Goal: Complete application form

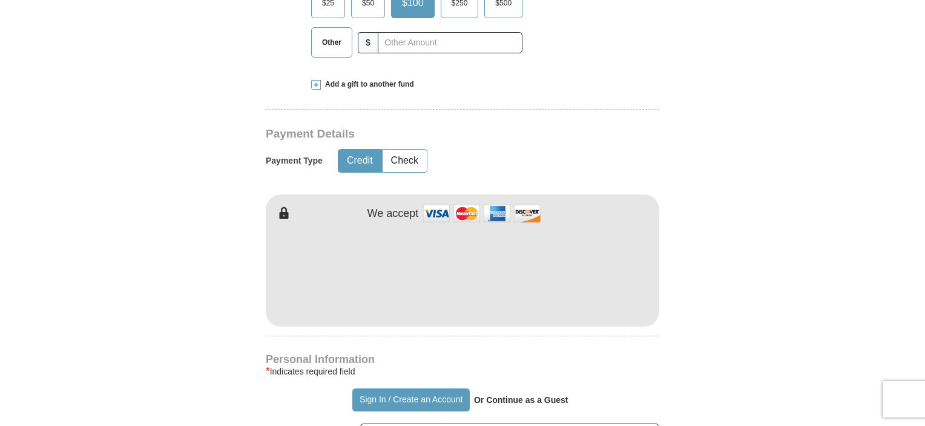
scroll to position [492, 0]
type input "[PERSON_NAME]"
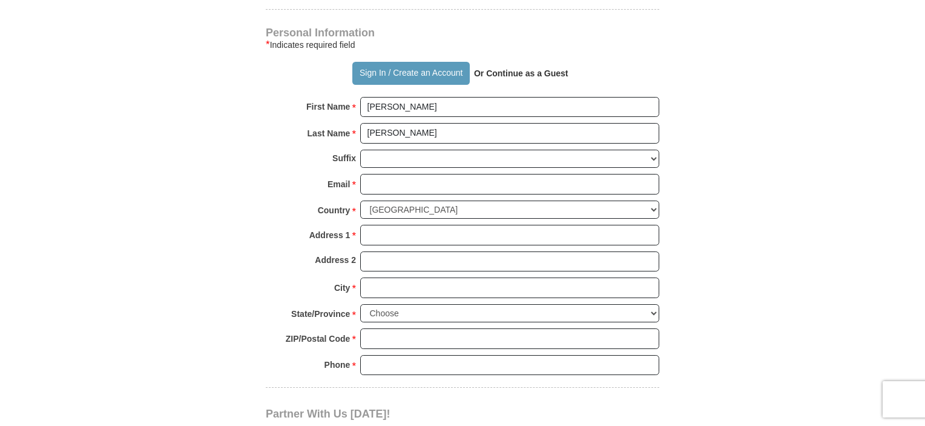
scroll to position [819, 0]
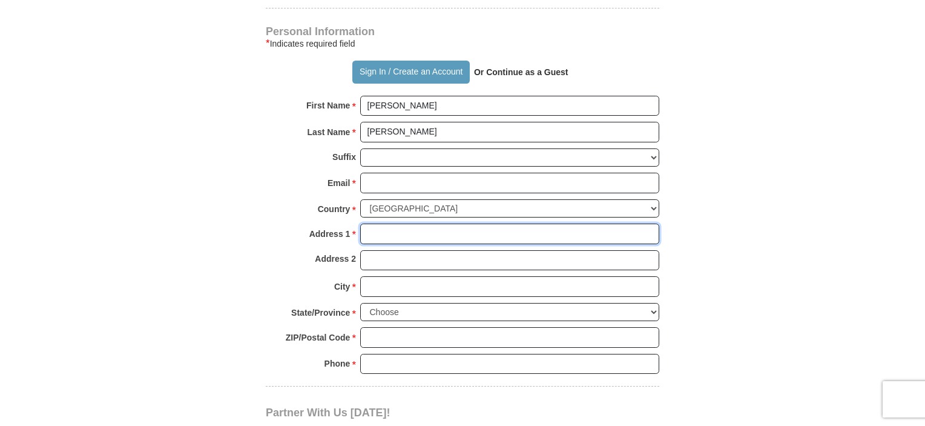
click at [492, 228] on input "Address 1 *" at bounding box center [509, 233] width 299 height 21
type input "[STREET_ADDRESS]"
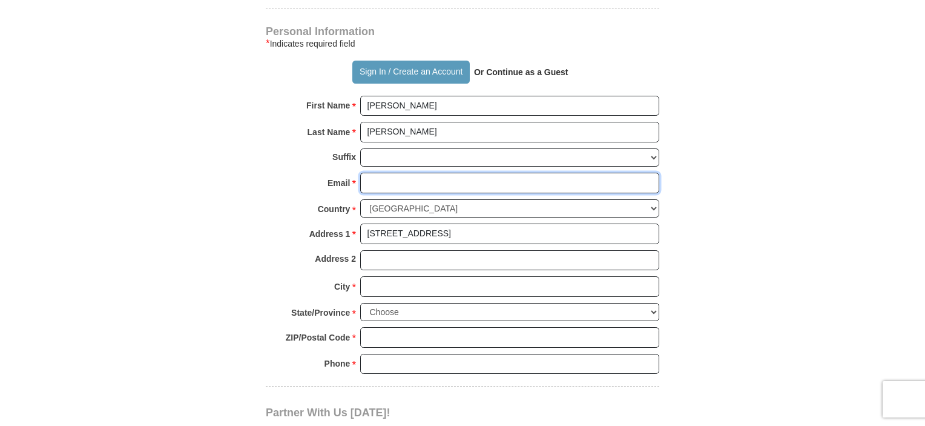
type input "[EMAIL_ADDRESS][DOMAIN_NAME]"
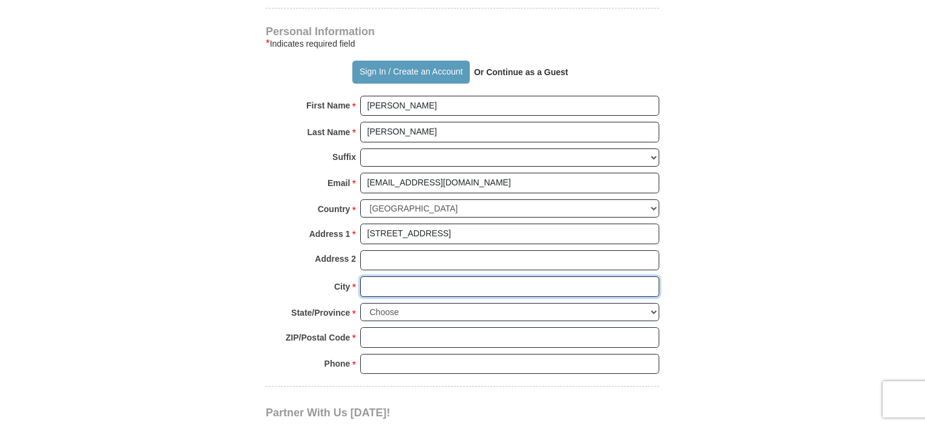
type input "Indian Trail"
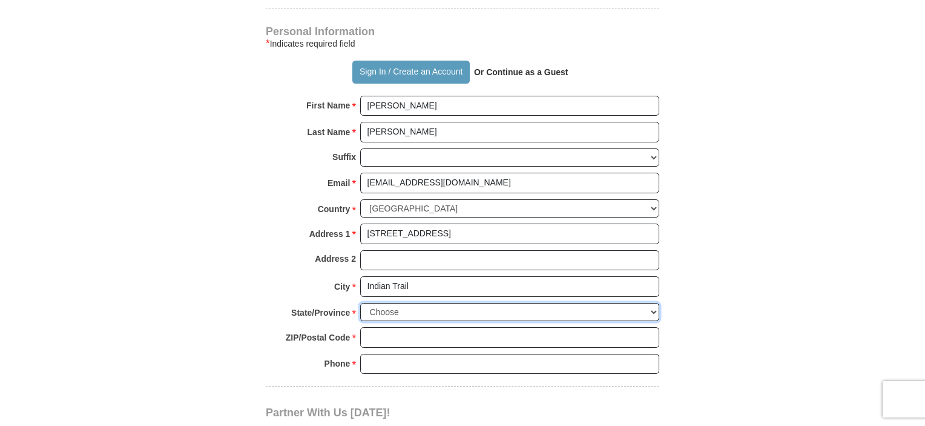
select select "NC"
type input "28079"
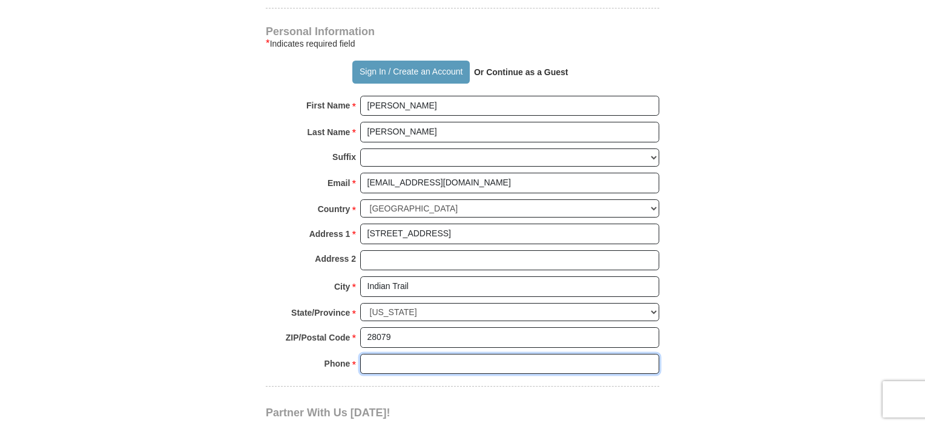
type input "7042580405"
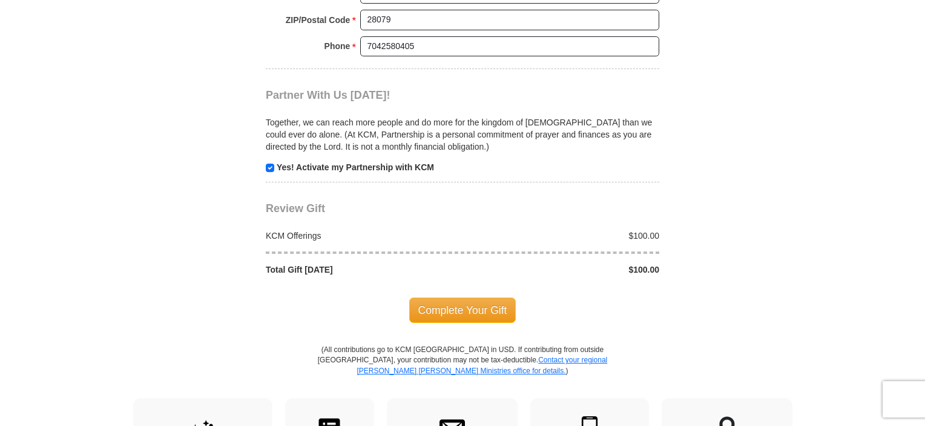
scroll to position [1137, 0]
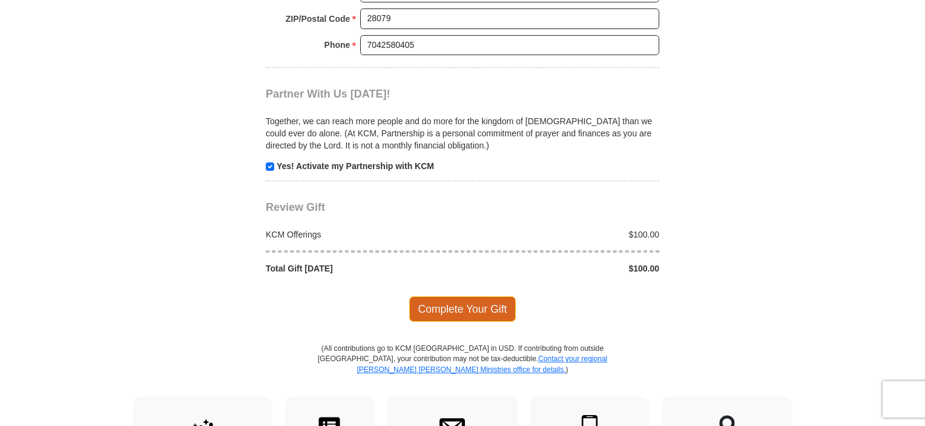
click at [452, 305] on span "Complete Your Gift" at bounding box center [462, 308] width 107 height 25
